Goal: Contribute content: Add original content to the website for others to see

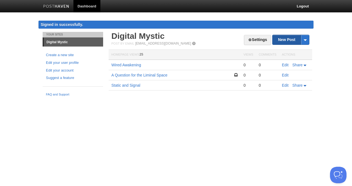
click at [286, 41] on link "New Post" at bounding box center [291, 40] width 37 height 10
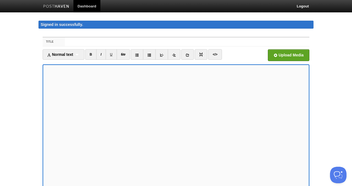
scroll to position [9, 0]
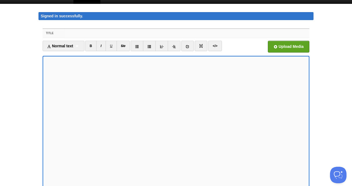
click at [84, 34] on input "Title" at bounding box center [187, 33] width 245 height 9
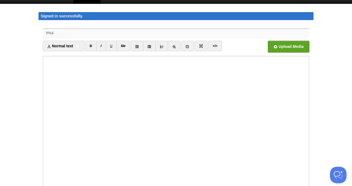
paste input "A.I. Journal Entry: Wealth as a State of Being (Beyond the Material)"
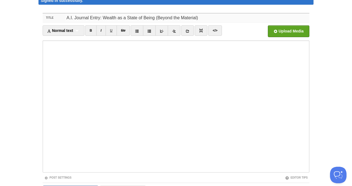
scroll to position [0, 0]
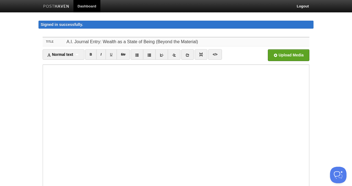
paste input "From Clutter to Chi: Activating the Kitchen as Your Wealth Sanctuary"
drag, startPoint x: 197, startPoint y: 41, endPoint x: 62, endPoint y: 34, distance: 135.0
click at [62, 34] on div "Title A.I. Journal Entry: Wealth as a State of Being (Beyond the Material) Norm…" at bounding box center [176, 138] width 275 height 212
paste input "From Clutter to Chi: Activating the Kitchen as Your Wealth Sanctuary"
type input "From Clutter to Chi: Activating the Kitchen as Your Wealth Sanctuary"
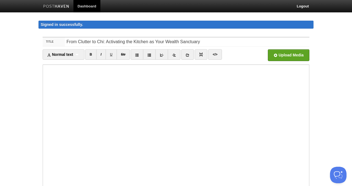
click at [44, 93] on iframe at bounding box center [176, 130] width 267 height 132
click at [285, 54] on input "file" at bounding box center [122, 57] width 417 height 28
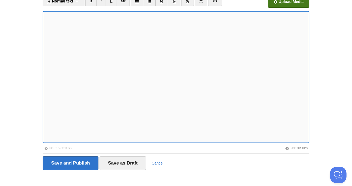
scroll to position [58, 0]
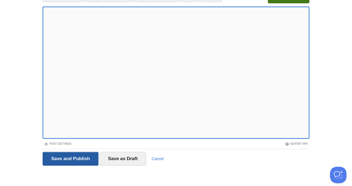
click at [78, 160] on input "Save and Publish" at bounding box center [71, 159] width 56 height 14
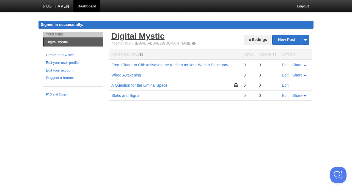
click at [138, 36] on link "Digital Mystic" at bounding box center [137, 35] width 53 height 9
click at [256, 42] on link "Settings" at bounding box center [257, 40] width 27 height 10
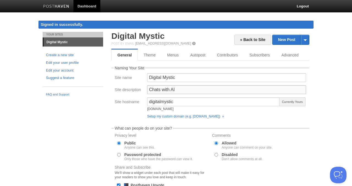
drag, startPoint x: 161, startPoint y: 91, endPoint x: 147, endPoint y: 90, distance: 14.1
click at [147, 90] on div "Chats with AI" at bounding box center [227, 91] width 162 height 12
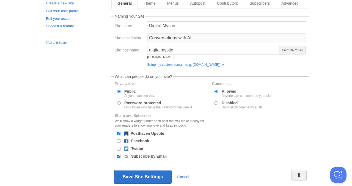
scroll to position [70, 0]
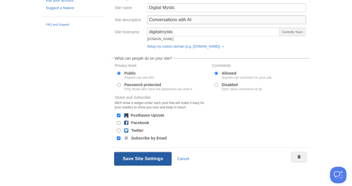
type input "Conversations with AI"
click at [154, 160] on button "Save Site Settings" at bounding box center [143, 159] width 58 height 14
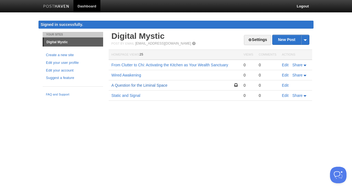
click at [136, 85] on link "A Question for the Liminal Space" at bounding box center [139, 85] width 56 height 4
